Goal: Task Accomplishment & Management: Manage account settings

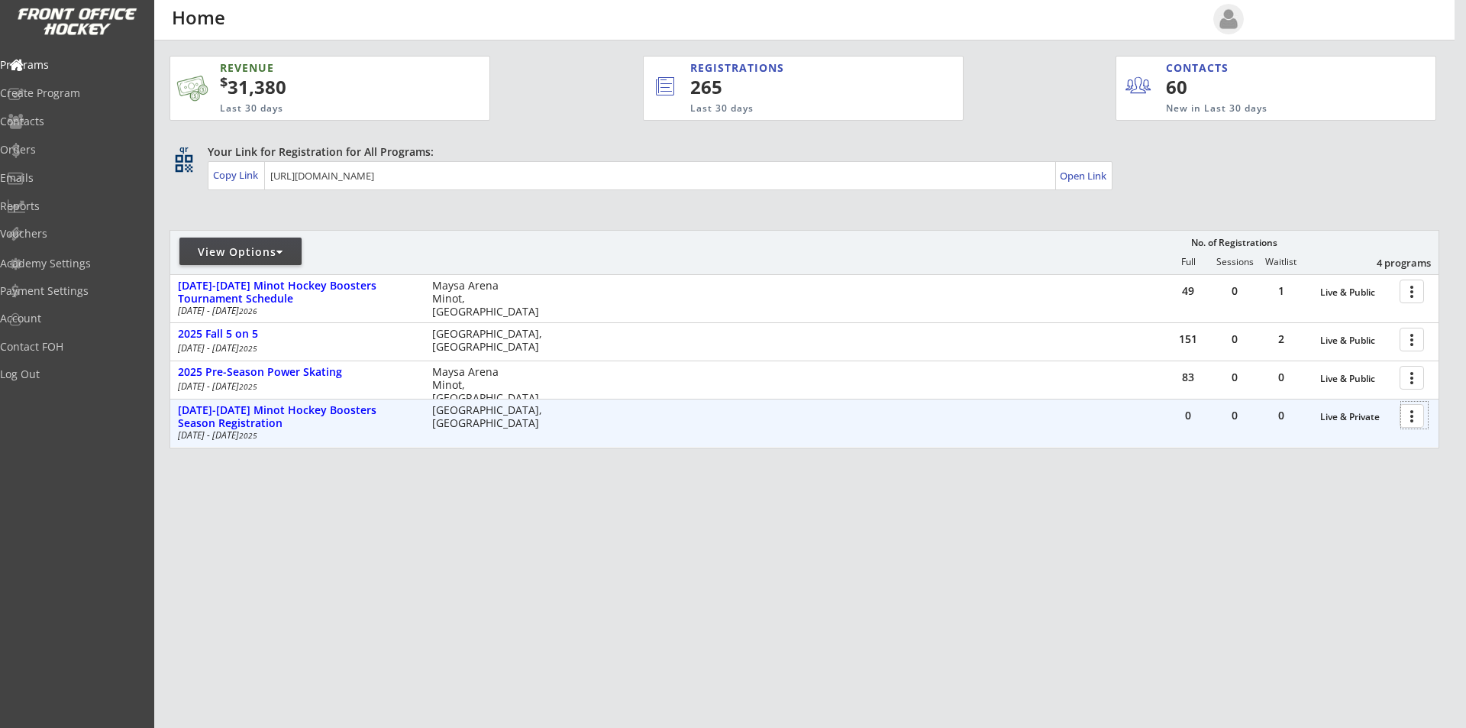
click at [1407, 418] on div at bounding box center [1414, 415] width 27 height 27
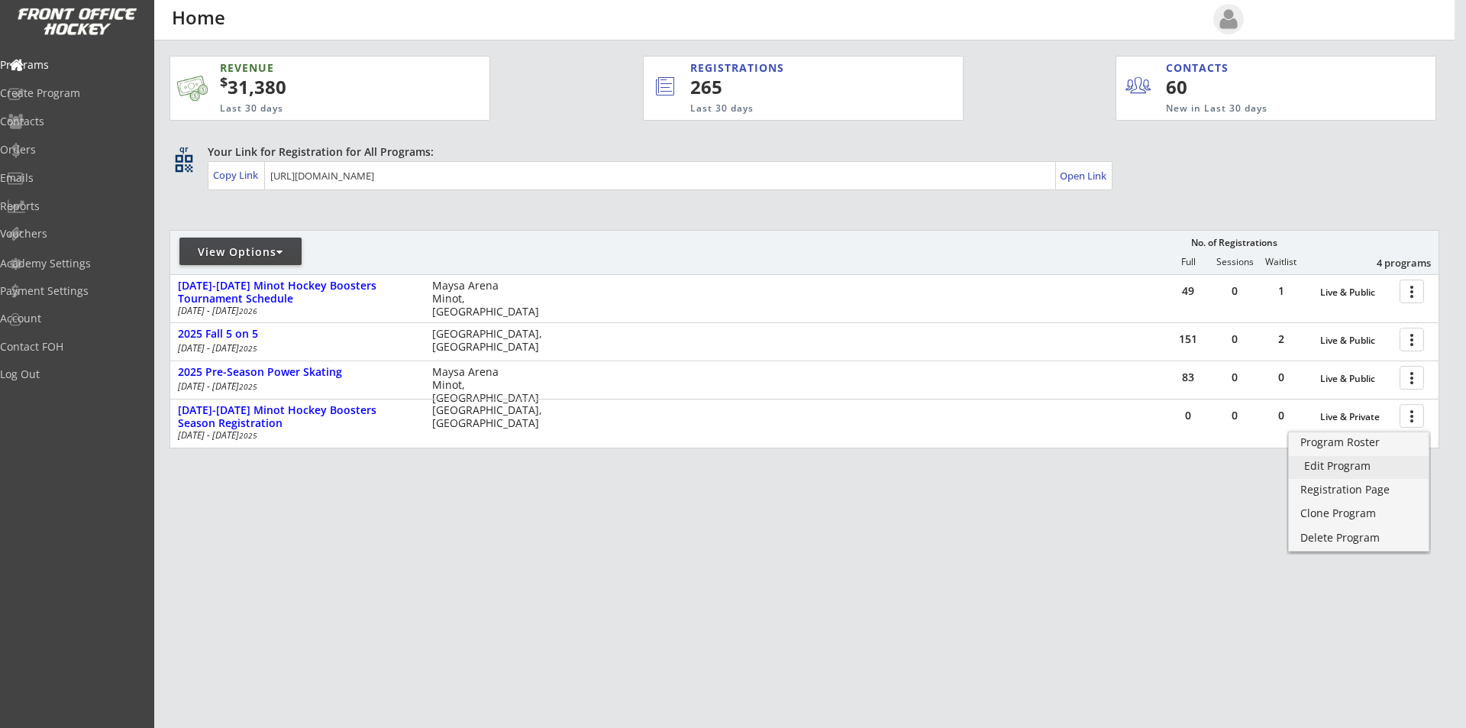
click at [1347, 476] on link "Edit Program" at bounding box center [1359, 467] width 140 height 23
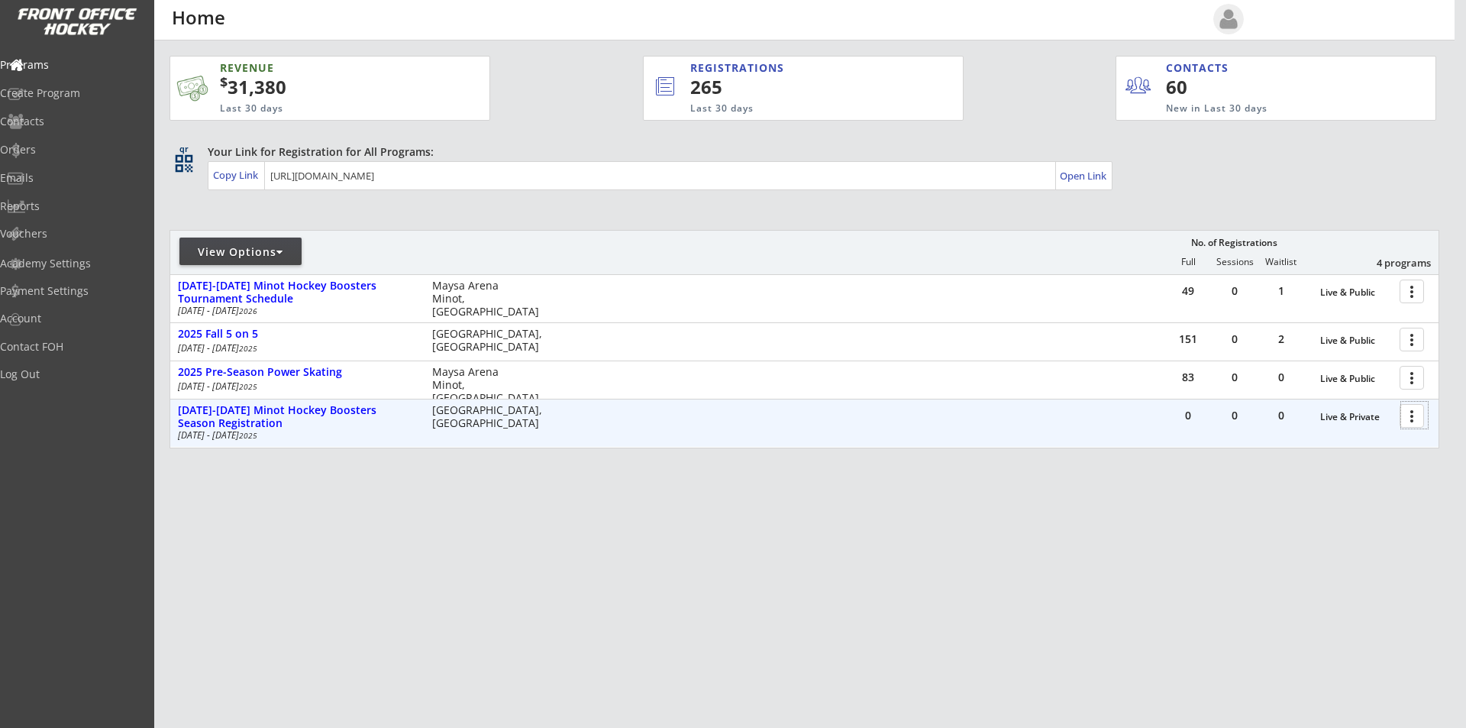
click at [1416, 415] on div at bounding box center [1414, 415] width 27 height 27
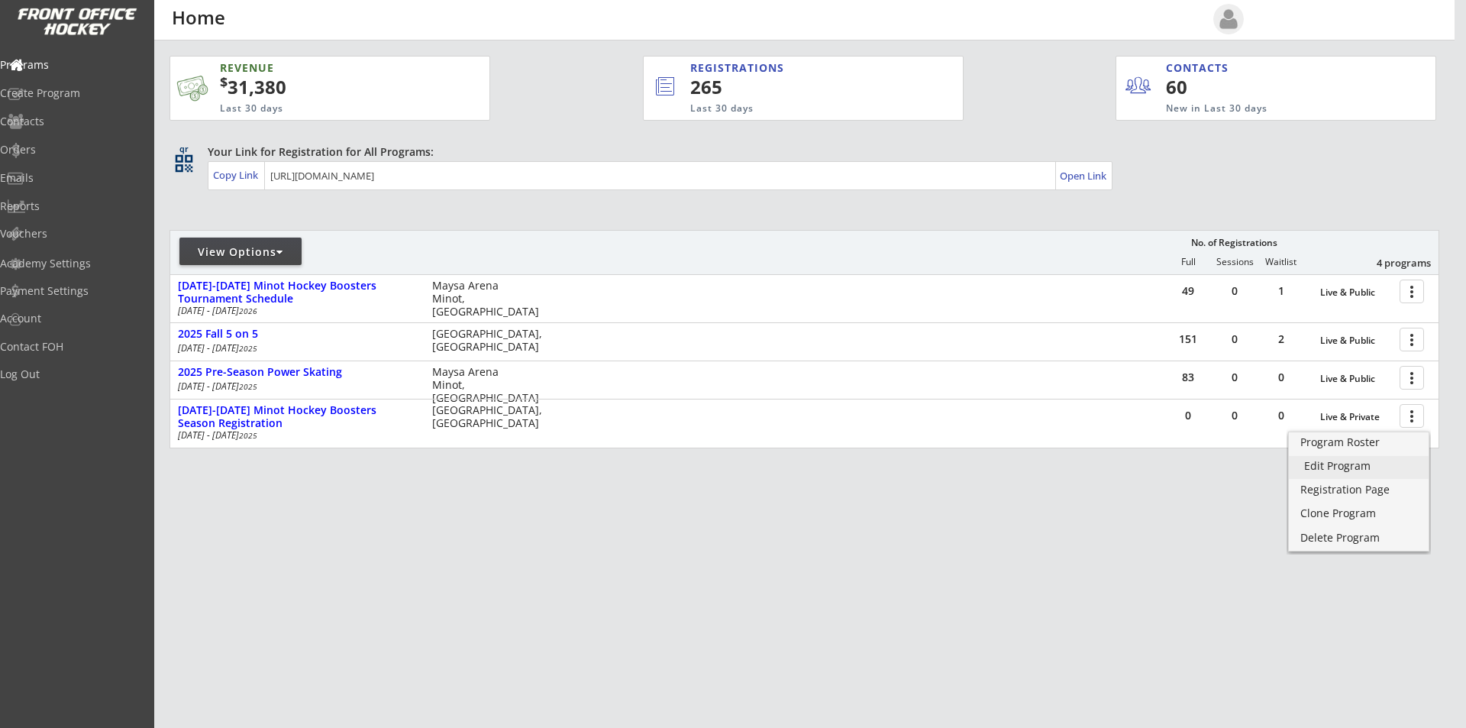
click at [1351, 468] on div "Edit Program" at bounding box center [1358, 465] width 109 height 11
